Goal: Transaction & Acquisition: Book appointment/travel/reservation

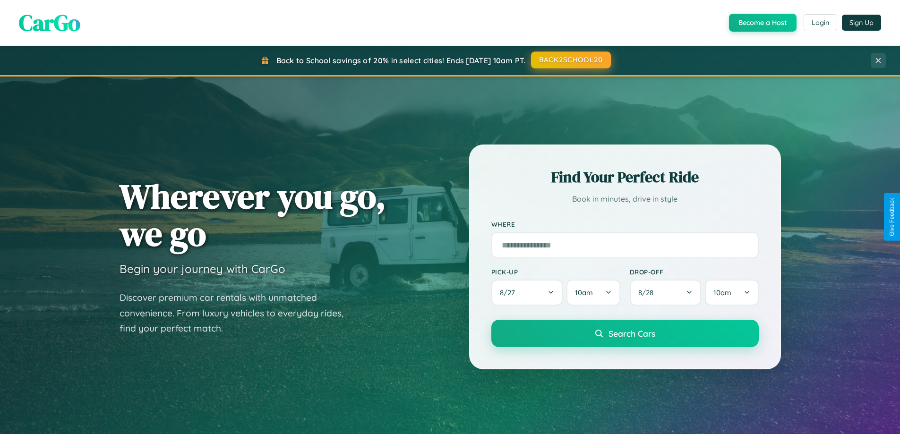
click at [570, 60] on button "BACK2SCHOOL20" at bounding box center [571, 60] width 80 height 17
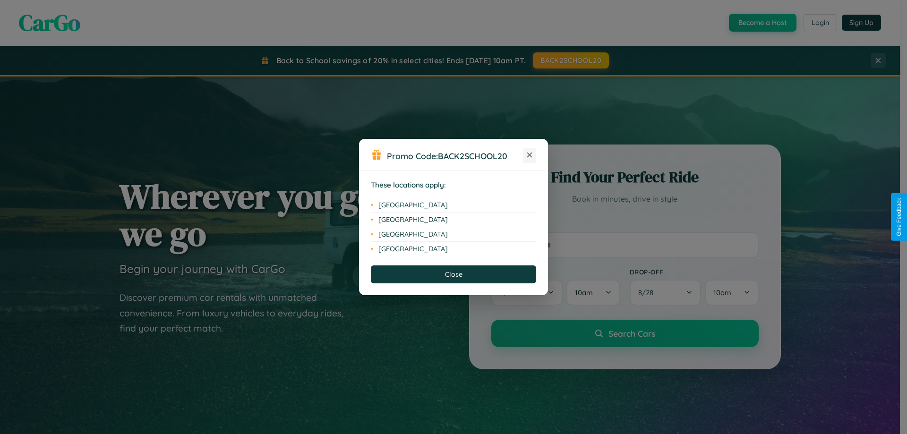
click at [530, 155] on icon at bounding box center [529, 155] width 5 height 5
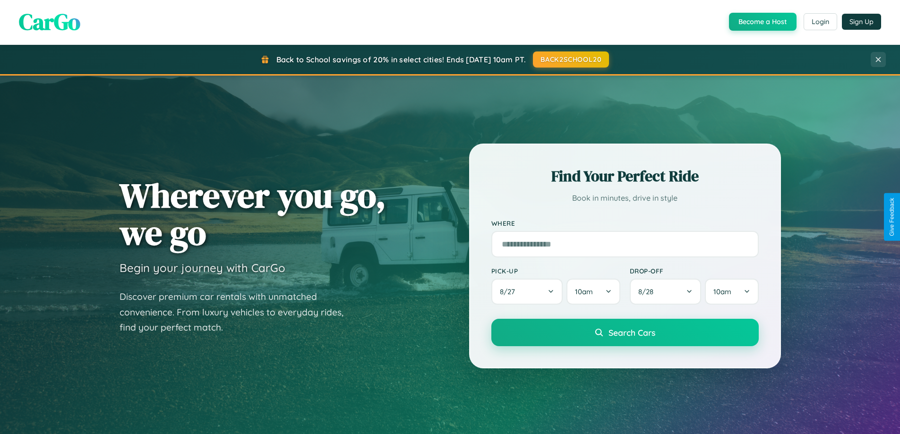
scroll to position [650, 0]
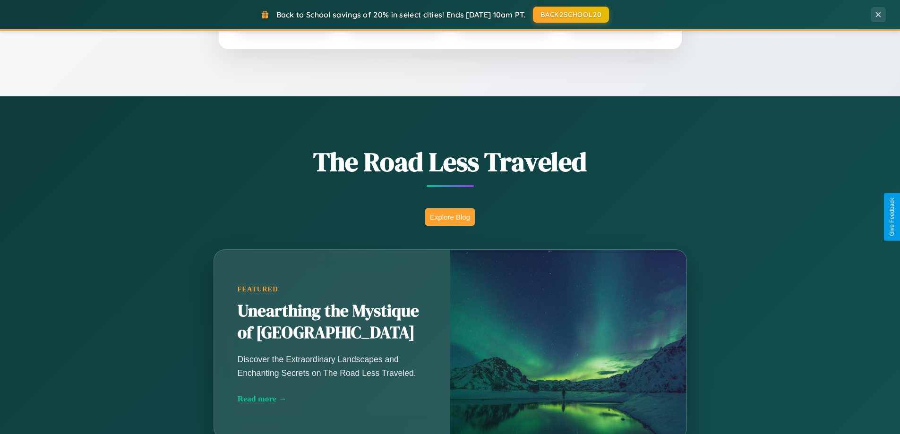
click at [450, 217] on button "Explore Blog" at bounding box center [450, 216] width 50 height 17
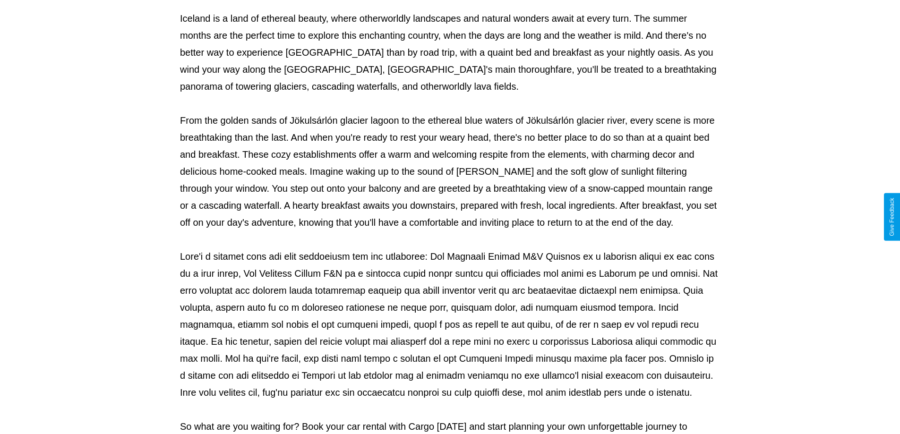
scroll to position [306, 0]
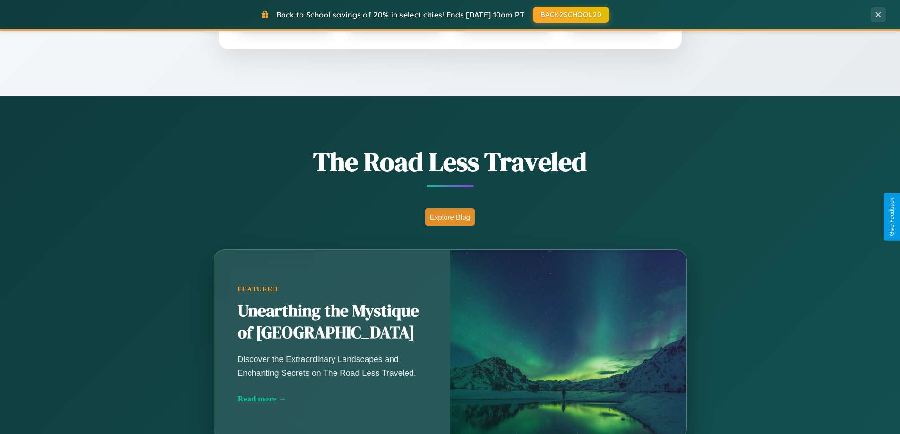
scroll to position [407, 0]
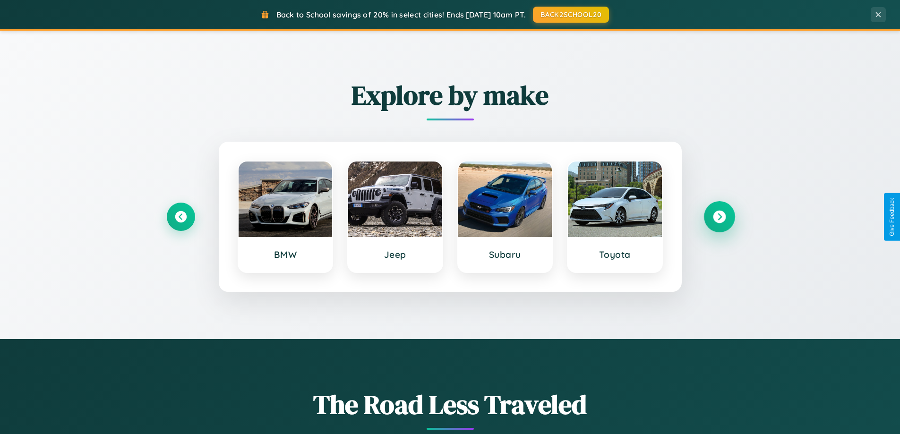
click at [719, 217] on icon at bounding box center [719, 217] width 13 height 13
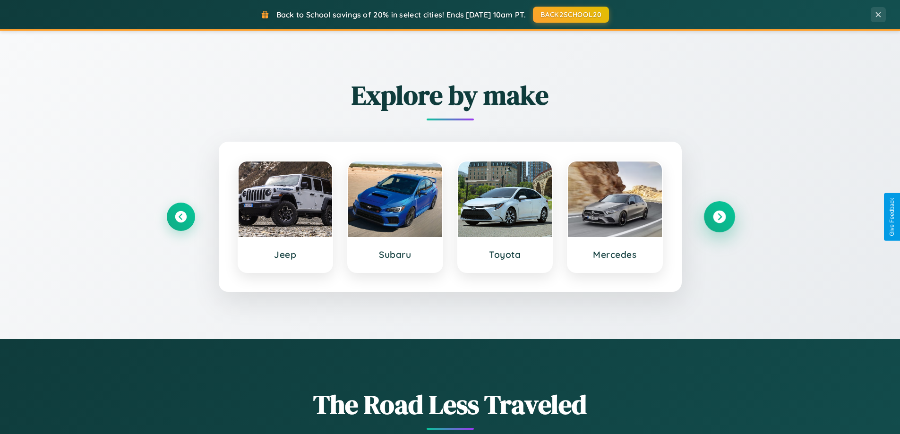
scroll to position [1518, 0]
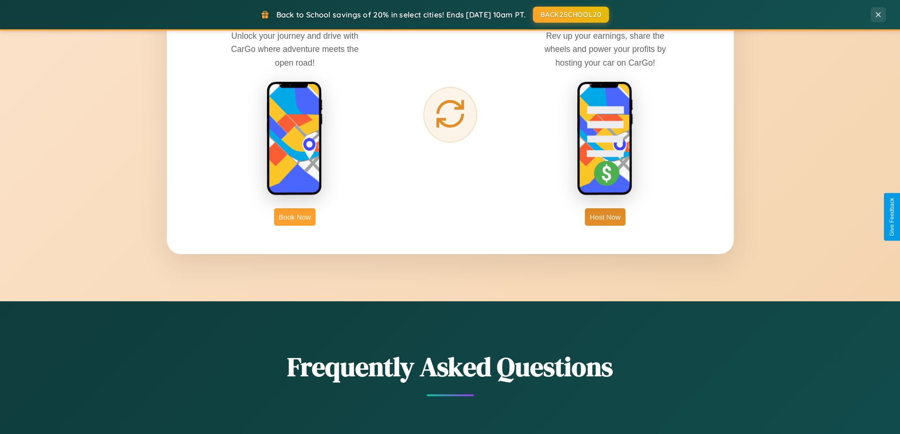
click at [295, 217] on button "Book Now" at bounding box center [295, 216] width 42 height 17
